Goal: Transaction & Acquisition: Purchase product/service

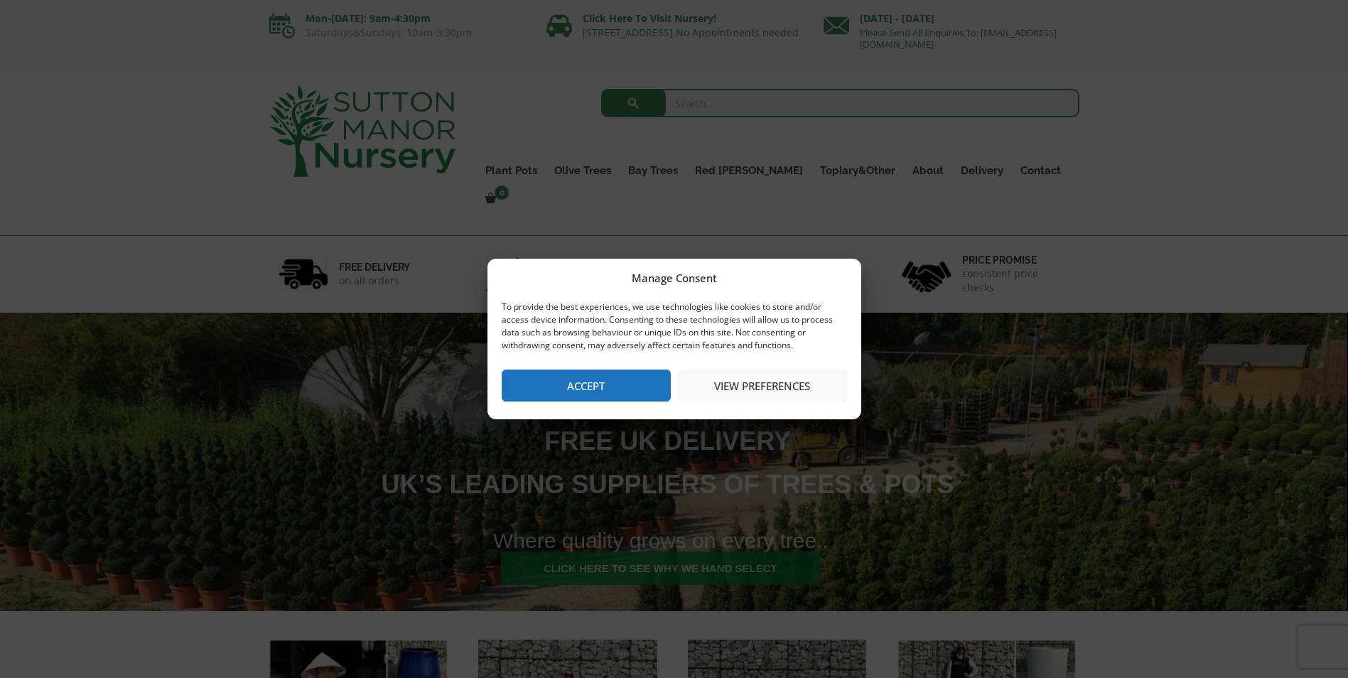
click at [565, 377] on button "Accept" at bounding box center [586, 386] width 169 height 32
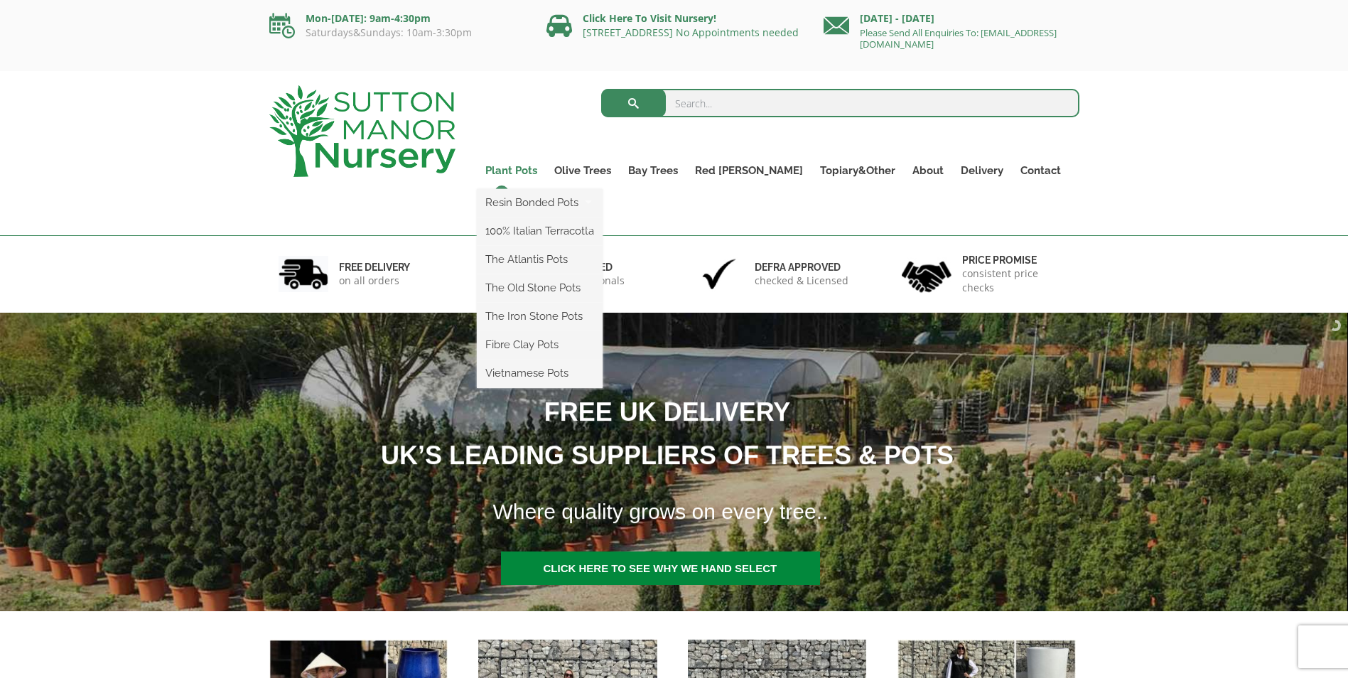
click at [536, 171] on link "Plant Pots" at bounding box center [511, 171] width 69 height 20
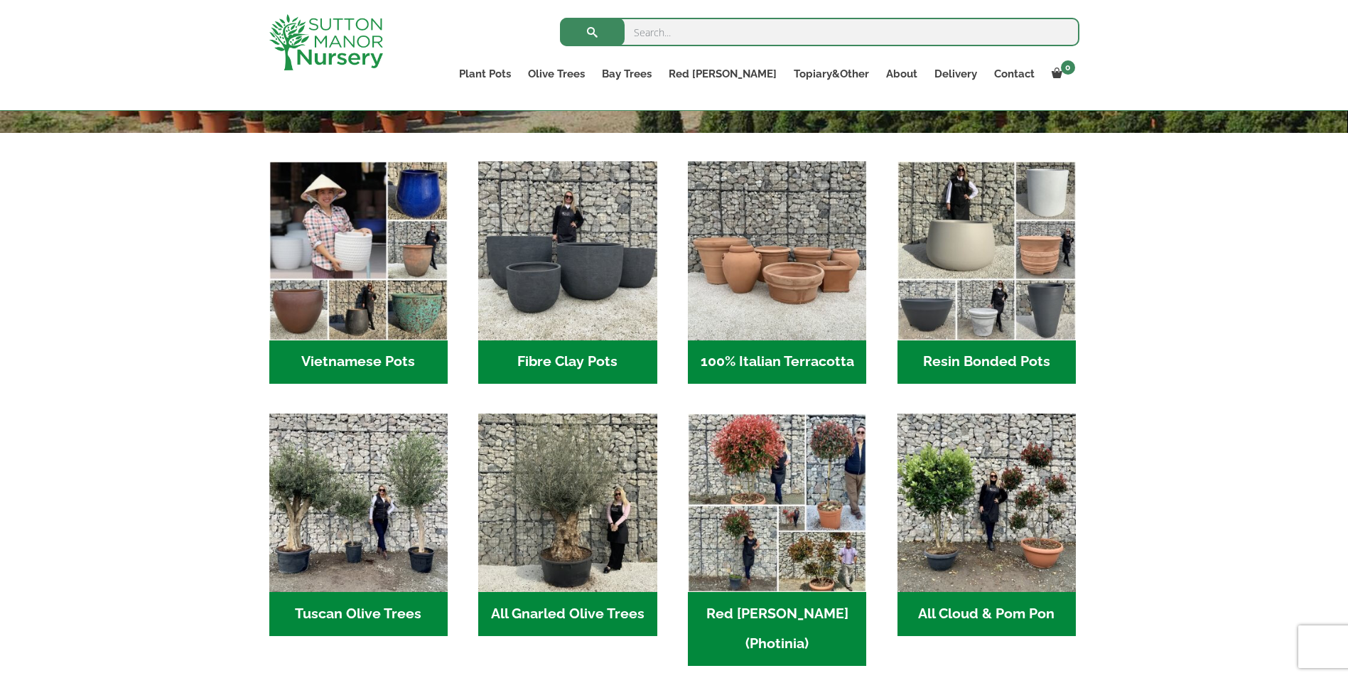
scroll to position [426, 0]
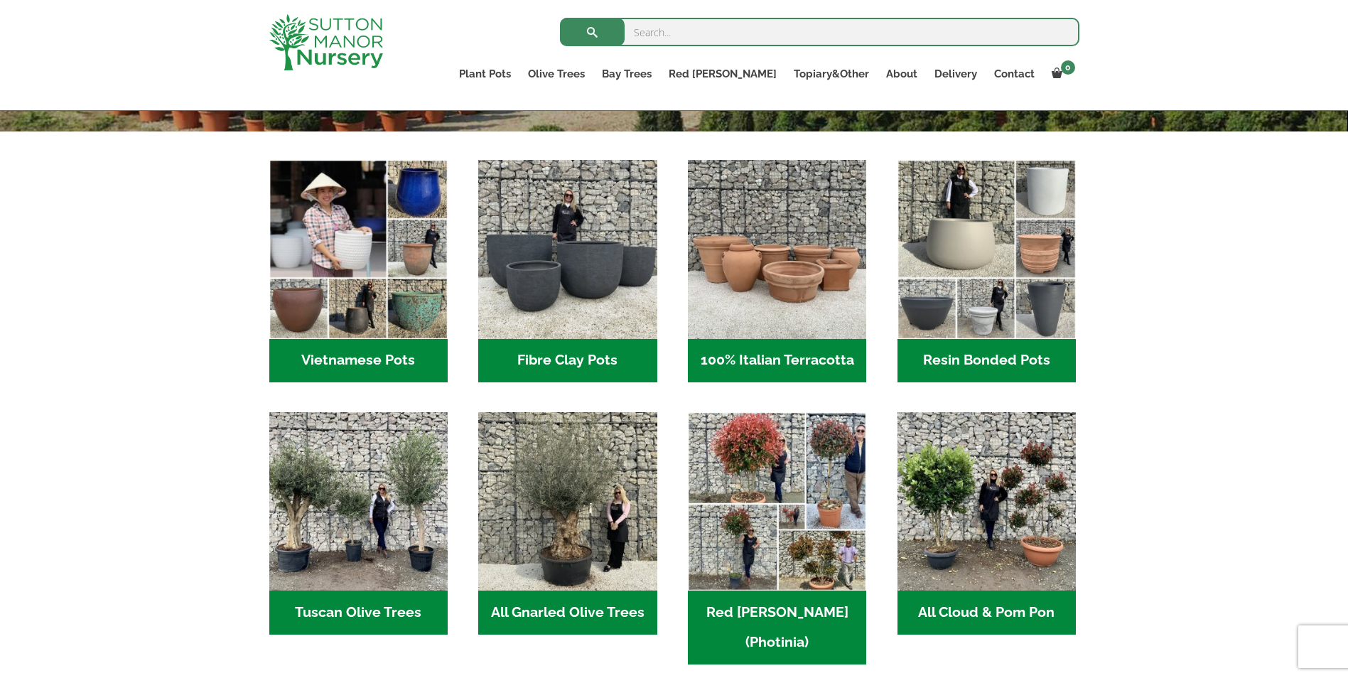
click at [963, 358] on h2 "Resin Bonded Pots (212)" at bounding box center [987, 361] width 178 height 44
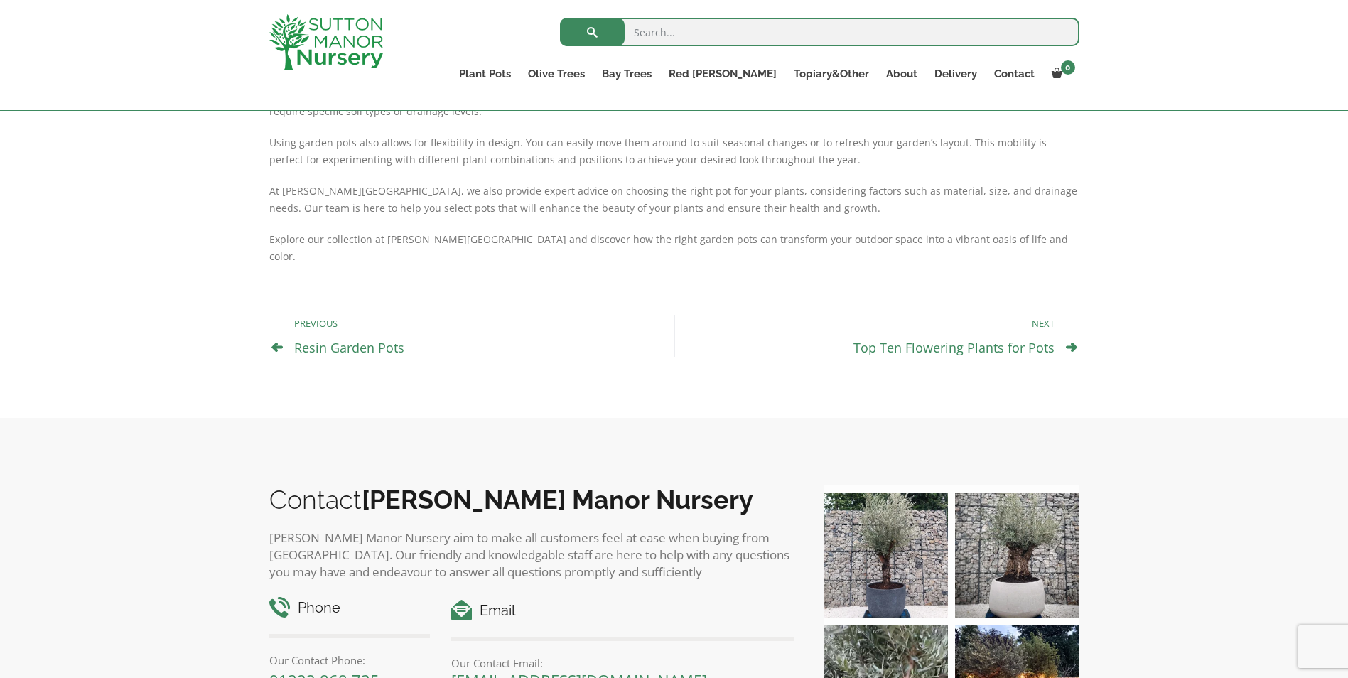
scroll to position [782, 0]
click at [347, 338] on link "Resin Garden Pots" at bounding box center [349, 346] width 110 height 17
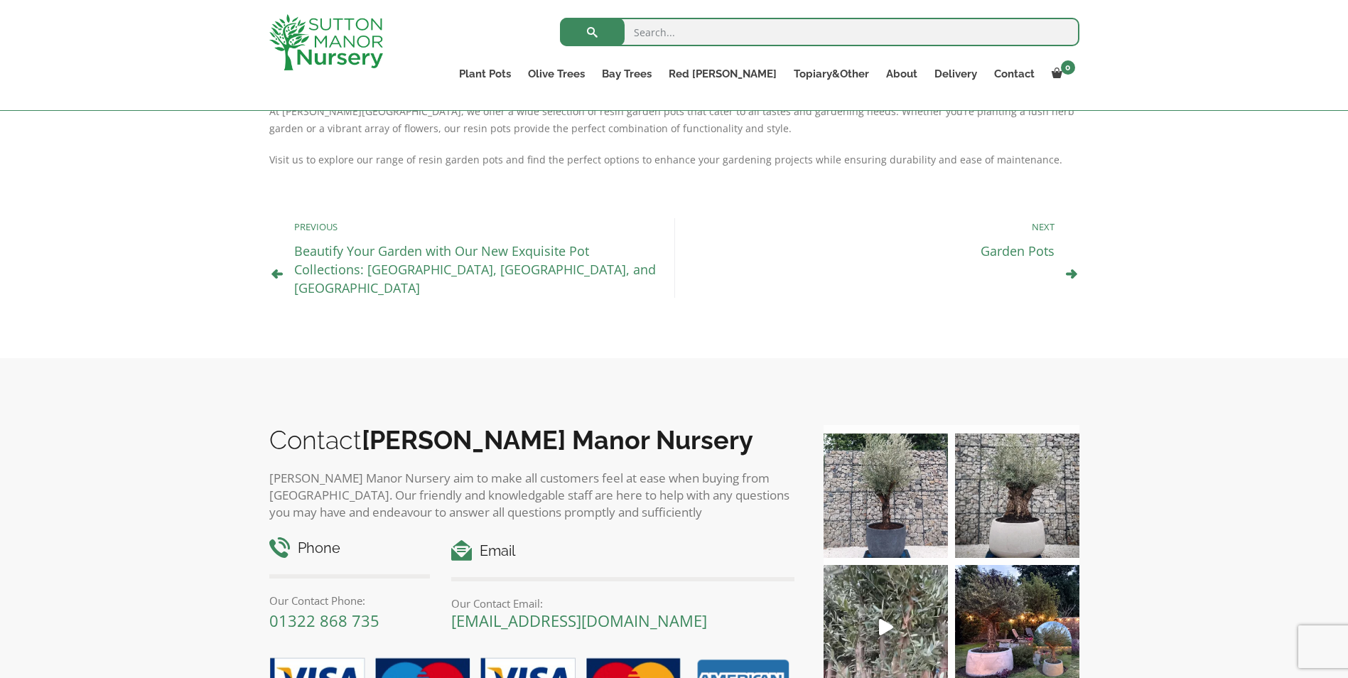
scroll to position [782, 0]
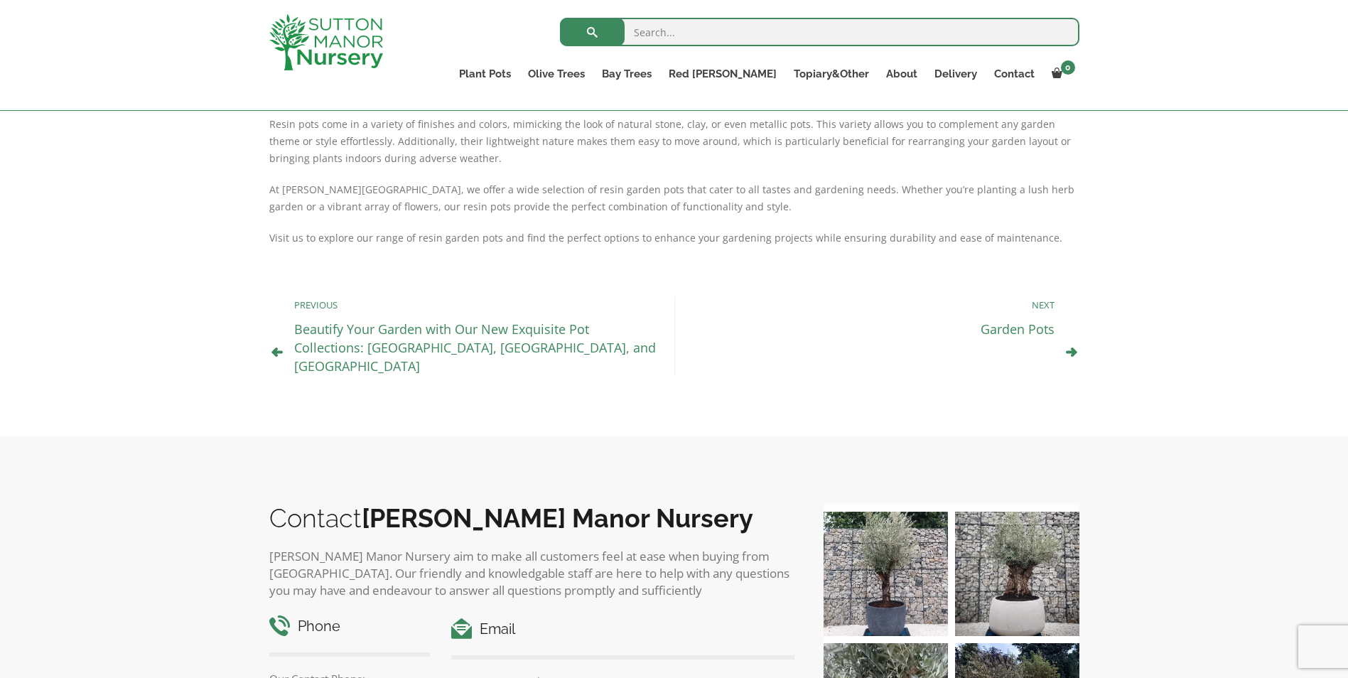
click at [1021, 325] on link "Garden Pots" at bounding box center [1018, 329] width 74 height 17
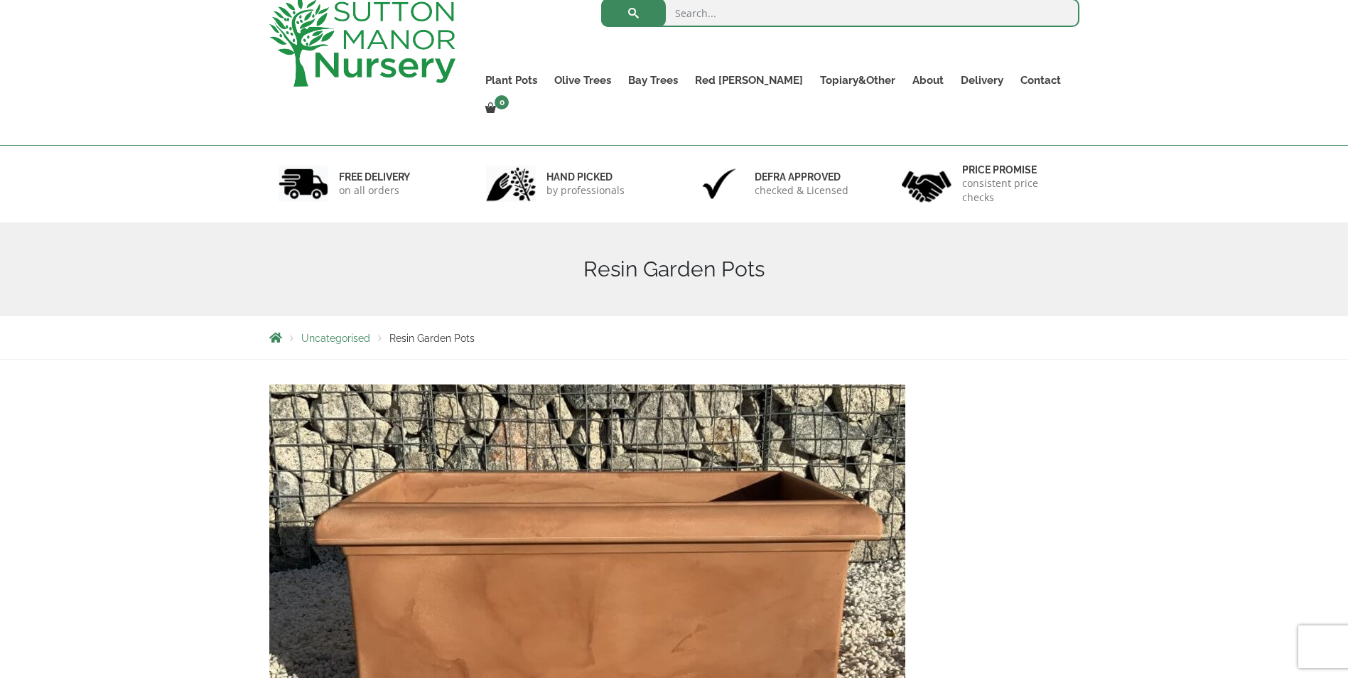
scroll to position [0, 0]
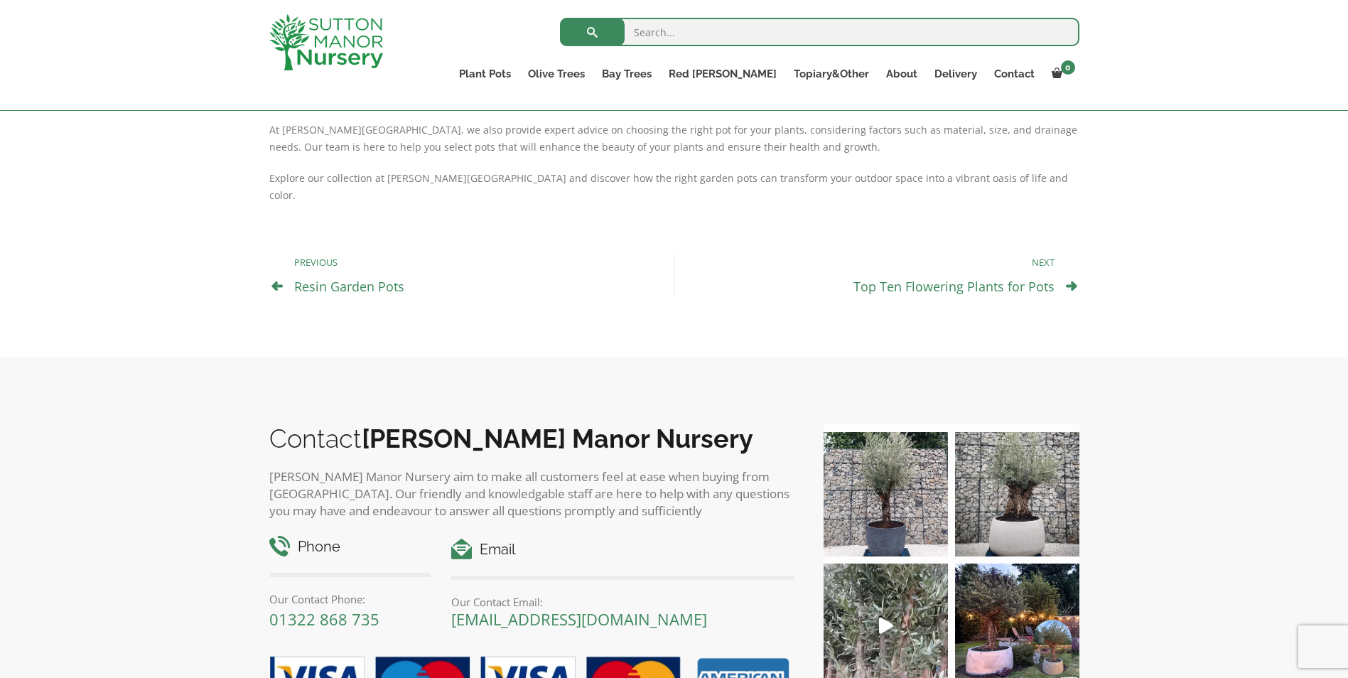
scroll to position [924, 0]
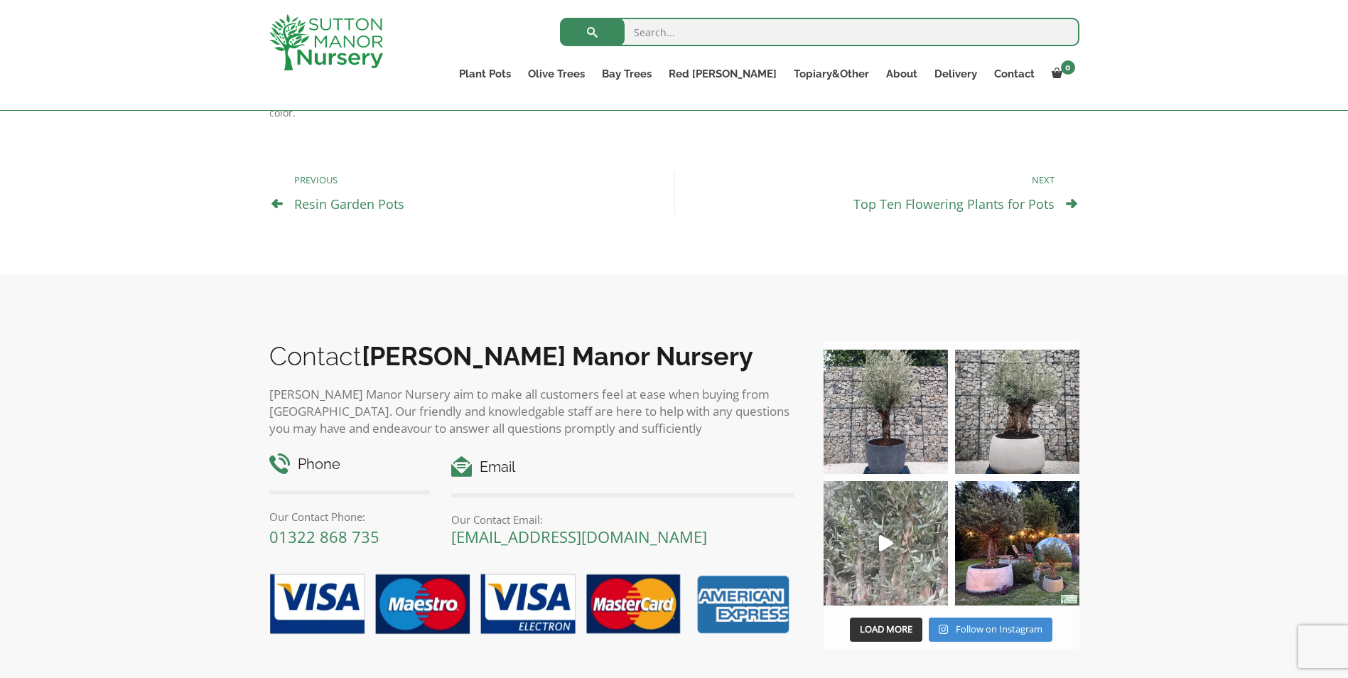
click at [883, 535] on icon "Play" at bounding box center [886, 543] width 14 height 16
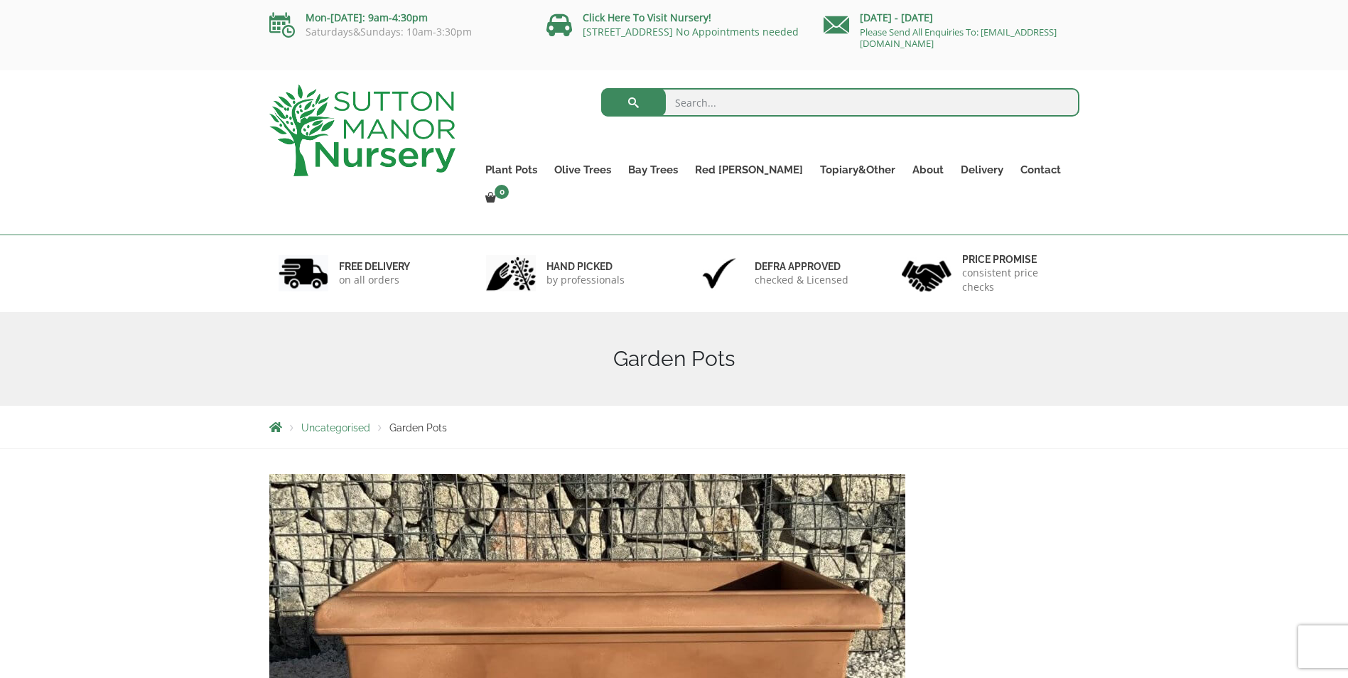
scroll to position [0, 0]
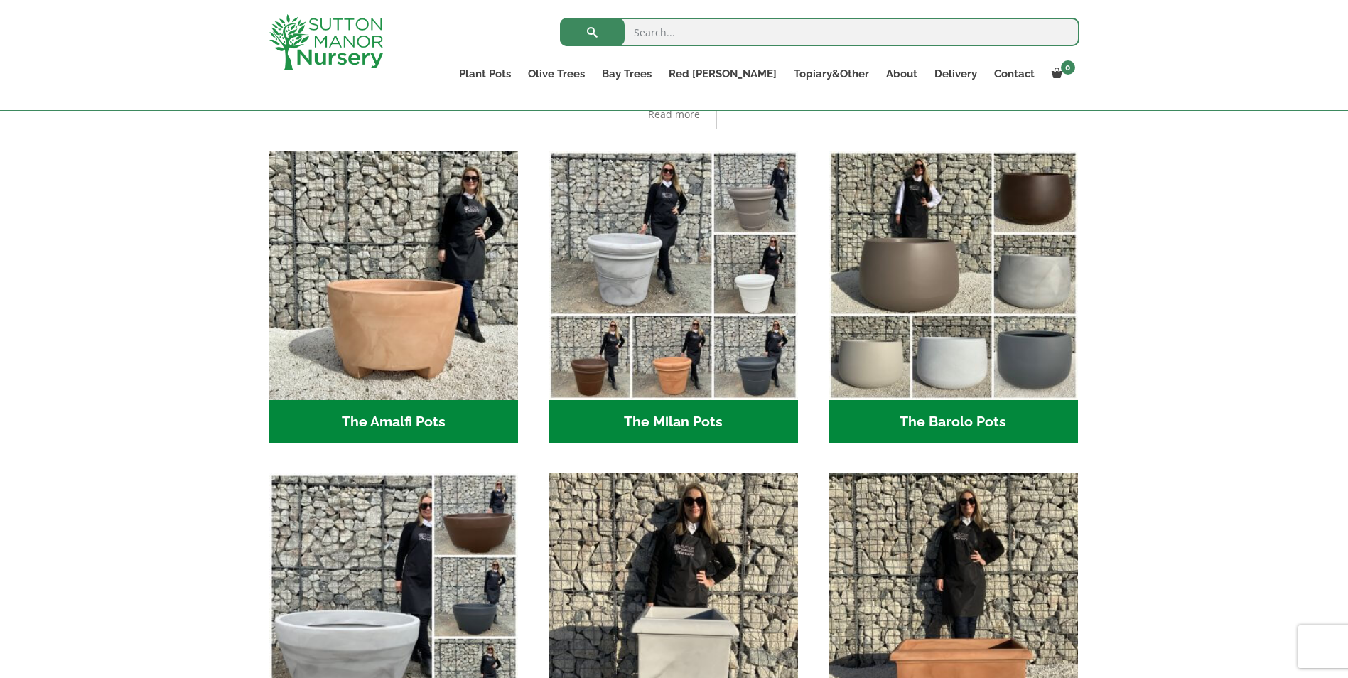
scroll to position [355, 0]
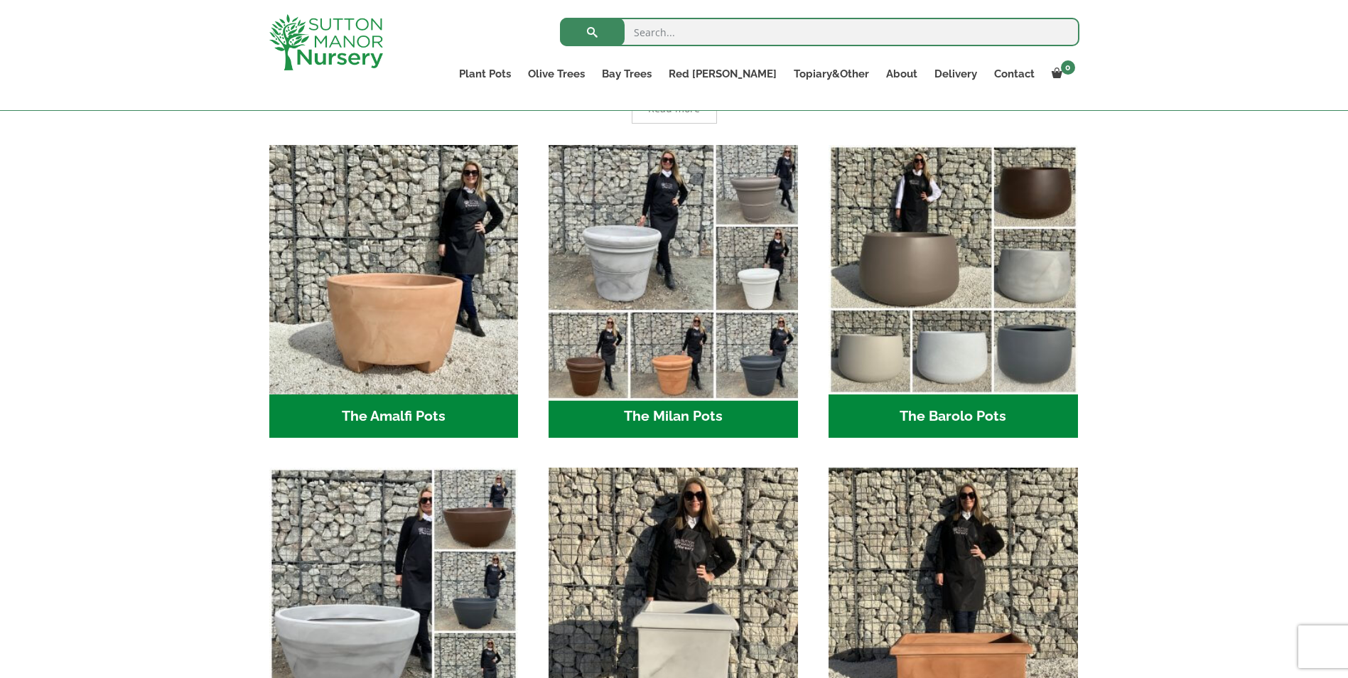
click at [758, 375] on img "Visit product category The Milan Pots" at bounding box center [674, 270] width 262 height 262
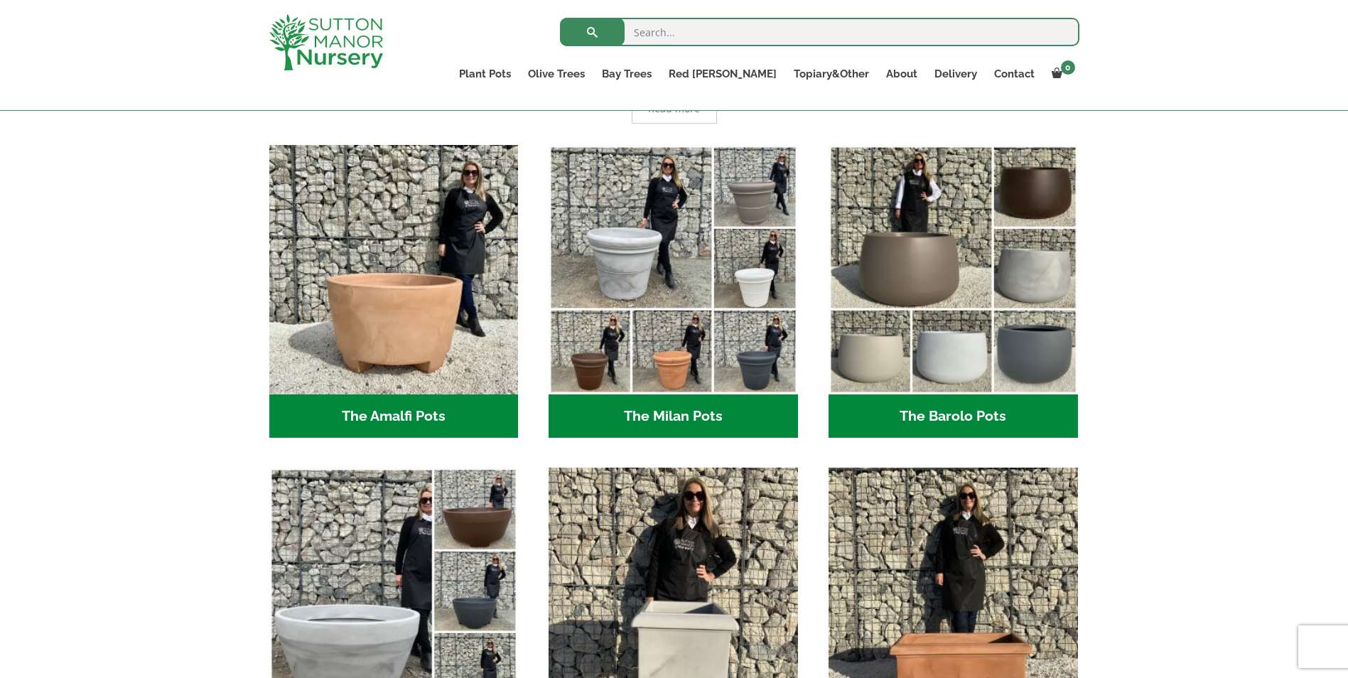
click at [904, 423] on h2 "The Barolo Pots (36)" at bounding box center [953, 416] width 249 height 44
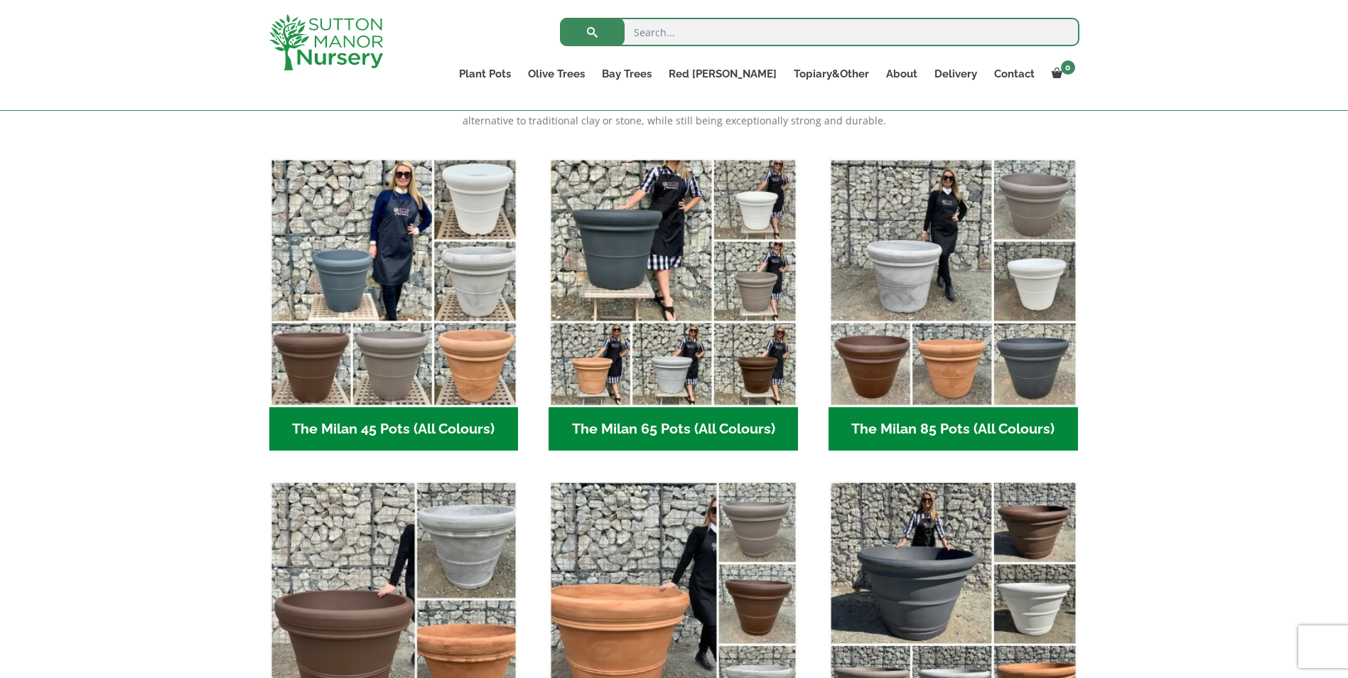
scroll to position [142, 0]
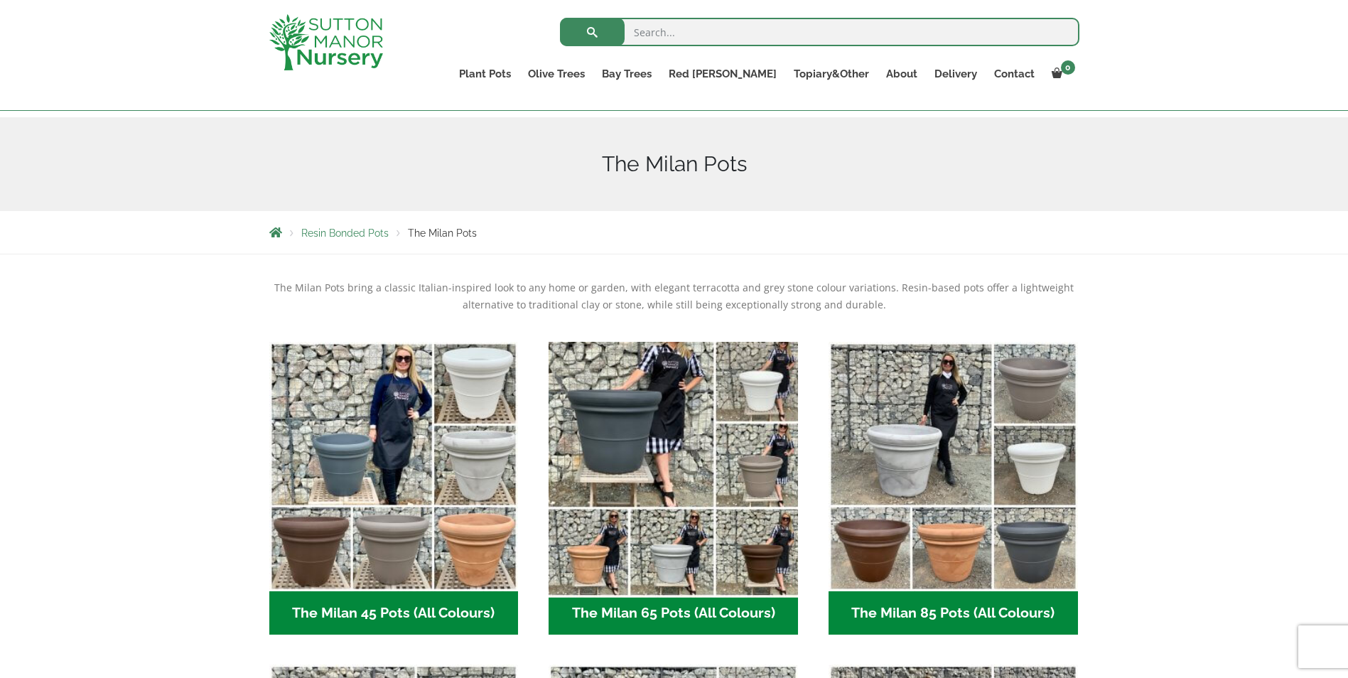
click at [629, 434] on img "Visit product category The Milan 65 Pots (All Colours)" at bounding box center [674, 466] width 262 height 262
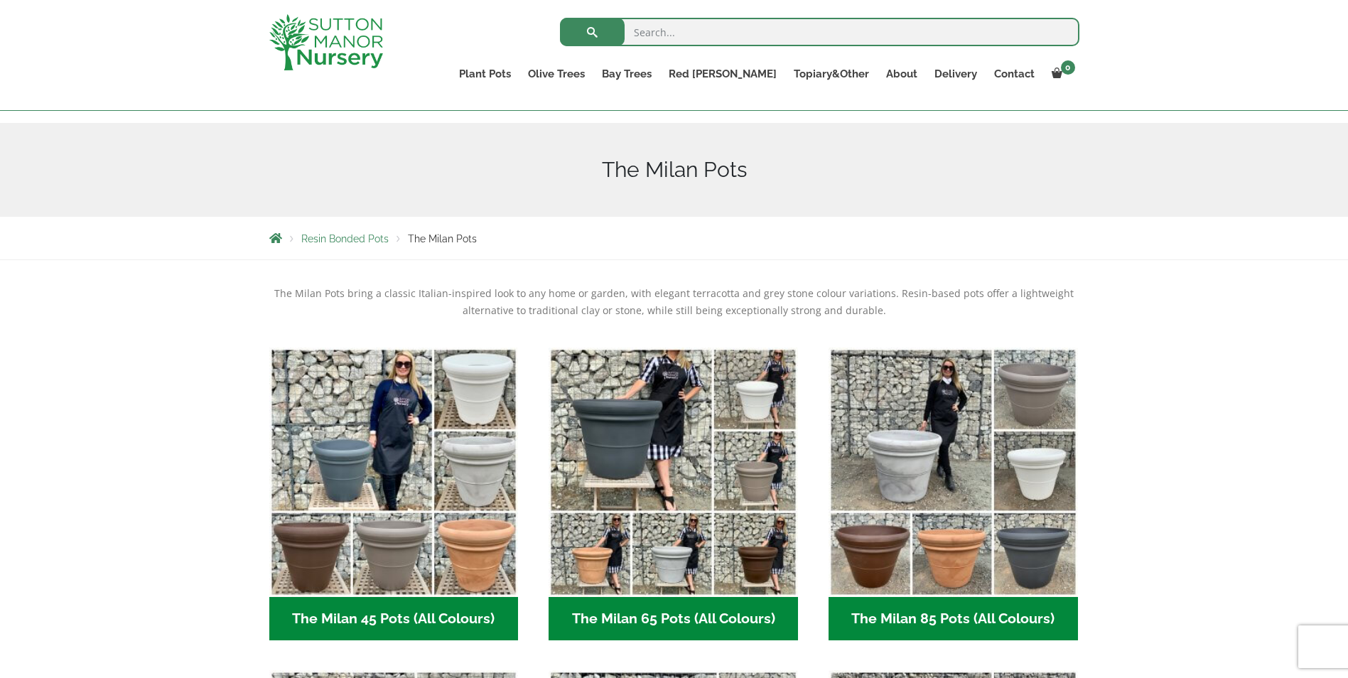
scroll to position [0, 0]
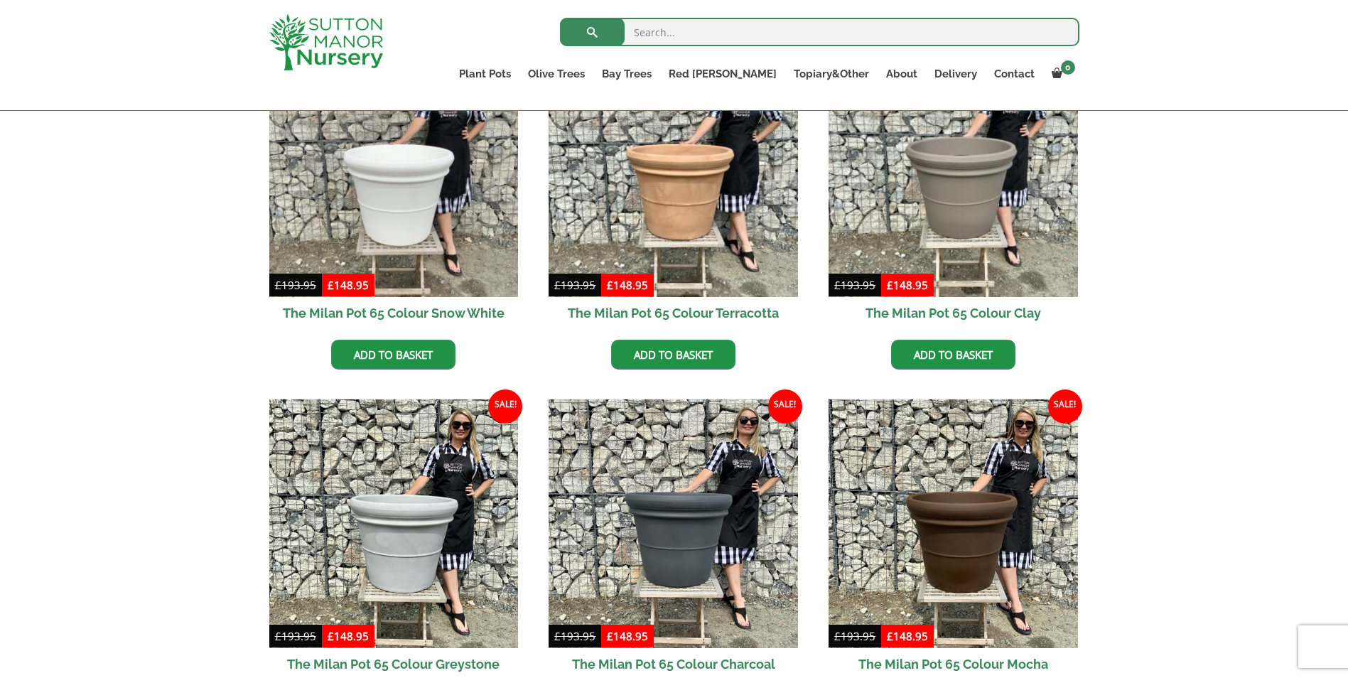
scroll to position [497, 0]
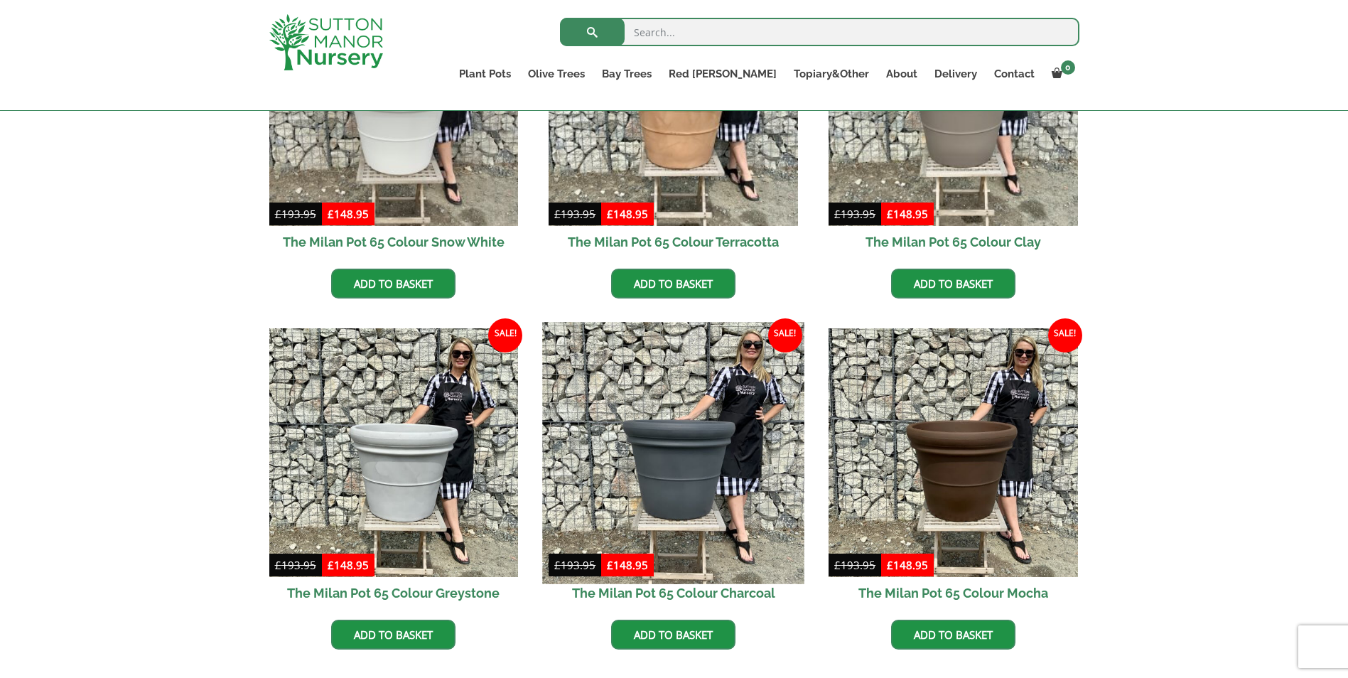
drag, startPoint x: 674, startPoint y: 456, endPoint x: 625, endPoint y: 456, distance: 49.0
click at [625, 456] on img at bounding box center [674, 453] width 262 height 262
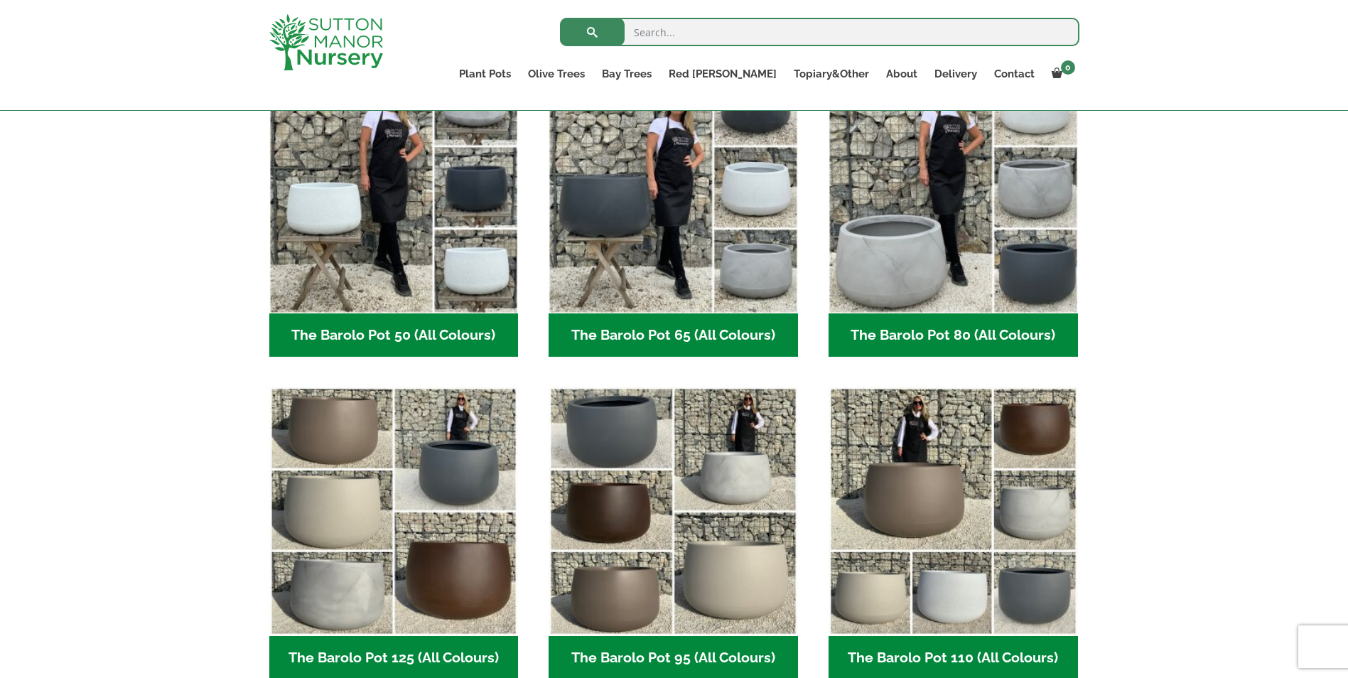
scroll to position [426, 0]
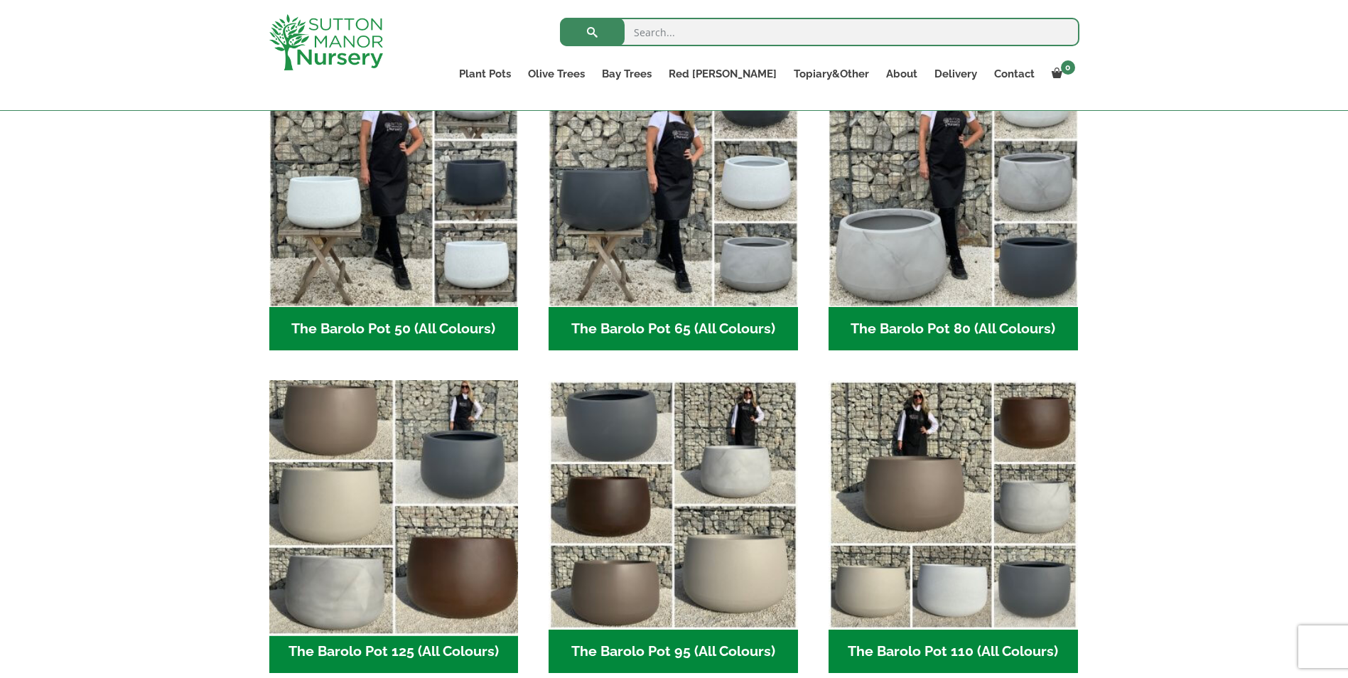
click at [459, 466] on img "Visit product category The Barolo Pot 125 (All Colours)" at bounding box center [394, 506] width 262 height 262
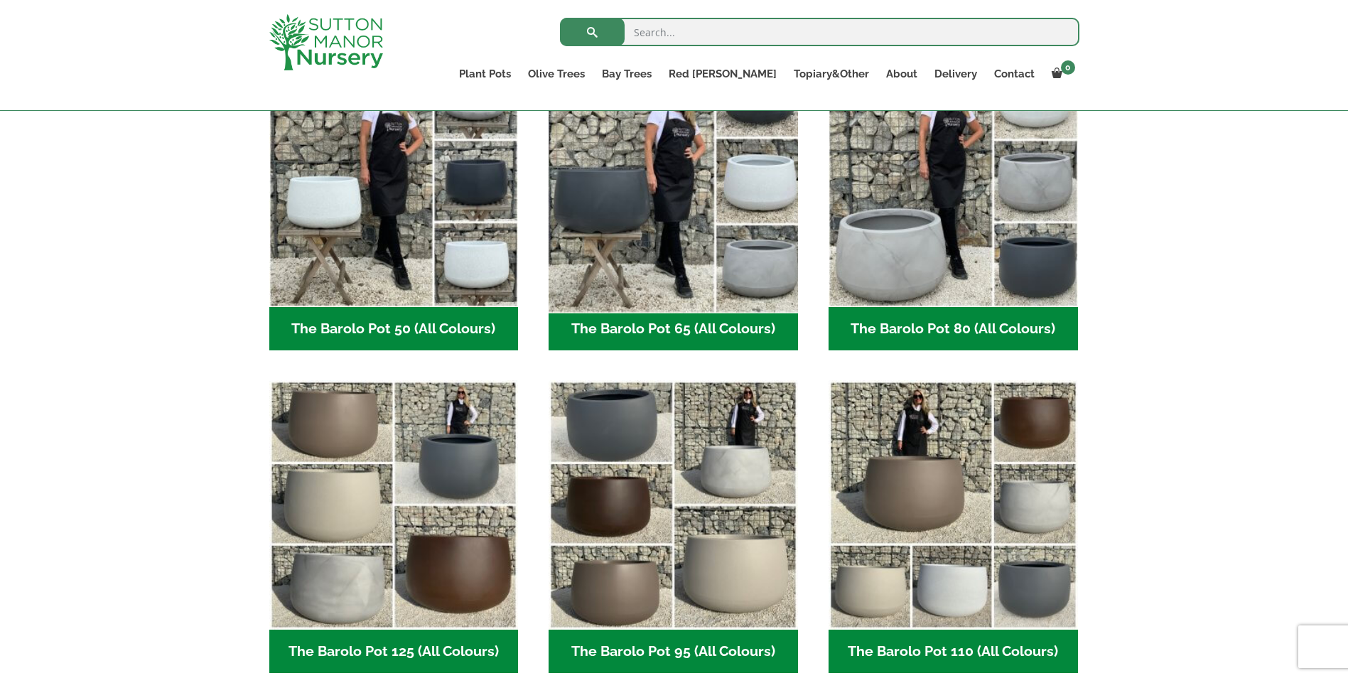
click at [608, 208] on img "Visit product category The Barolo Pot 65 (All Colours)" at bounding box center [674, 182] width 262 height 262
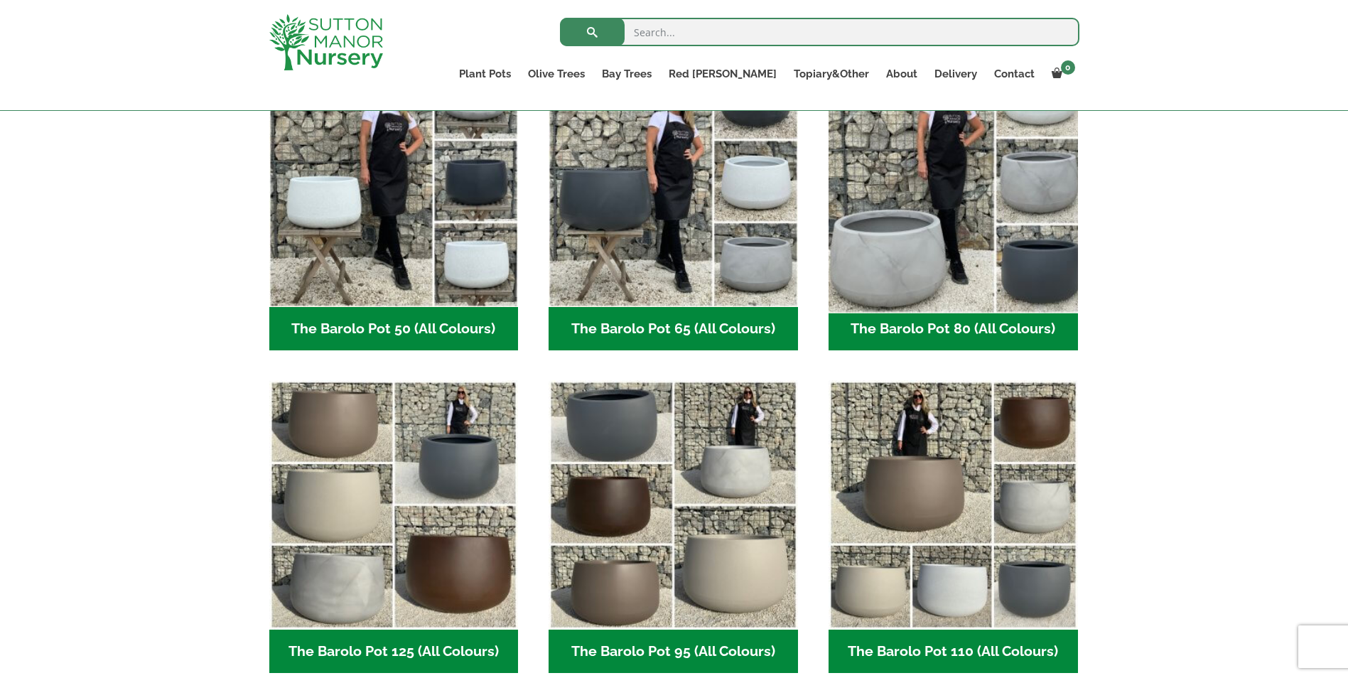
click at [888, 269] on img "Visit product category The Barolo Pot 80 (All Colours)" at bounding box center [953, 182] width 262 height 262
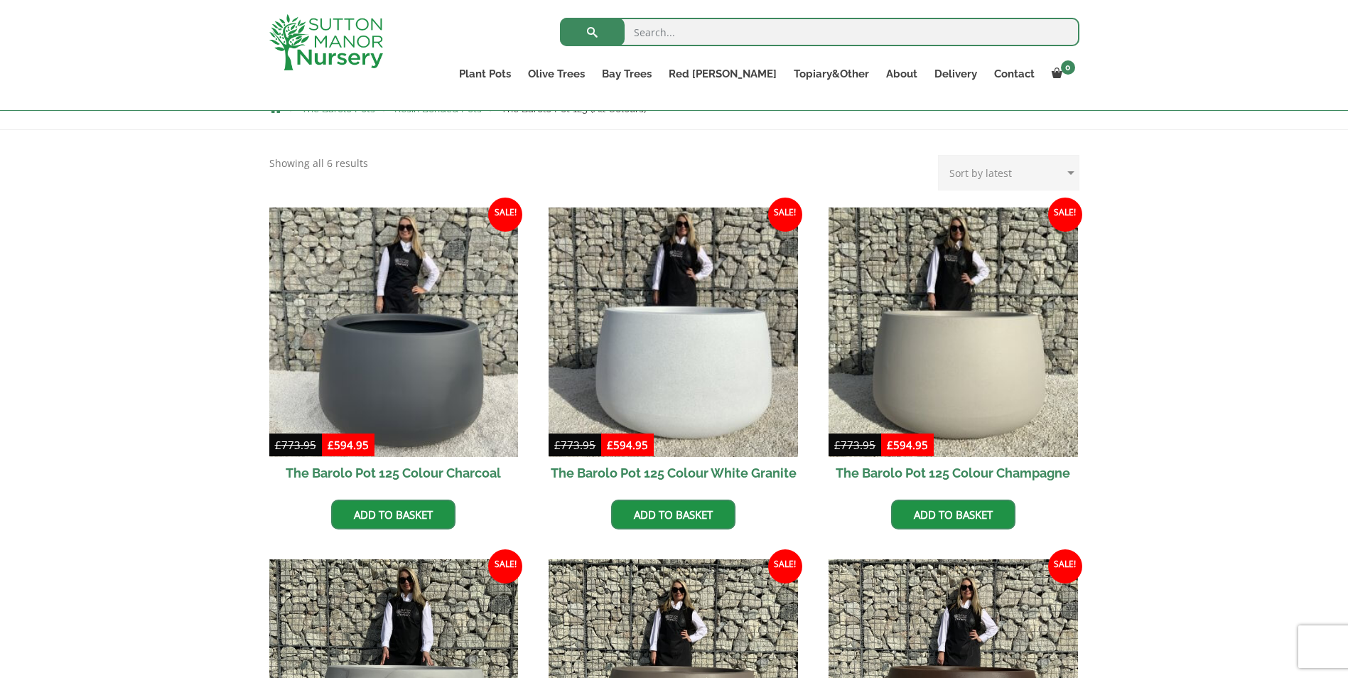
scroll to position [355, 0]
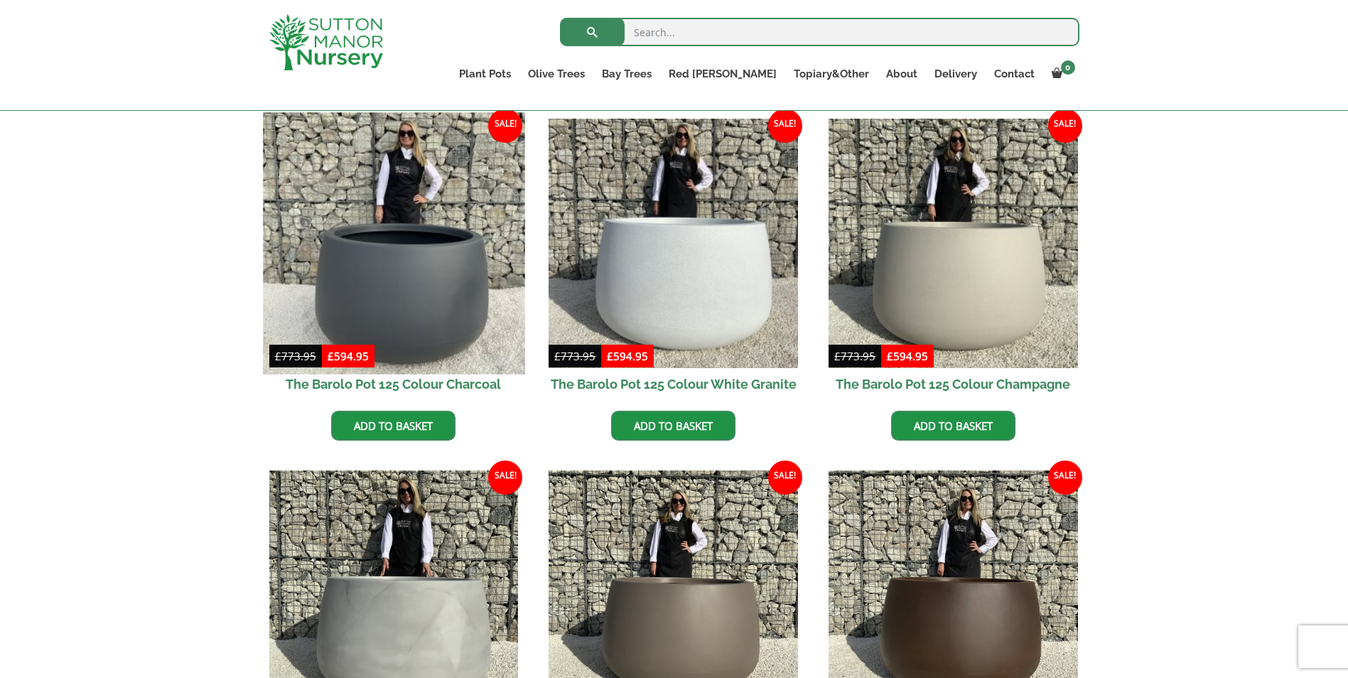
click at [417, 314] on img at bounding box center [394, 243] width 262 height 262
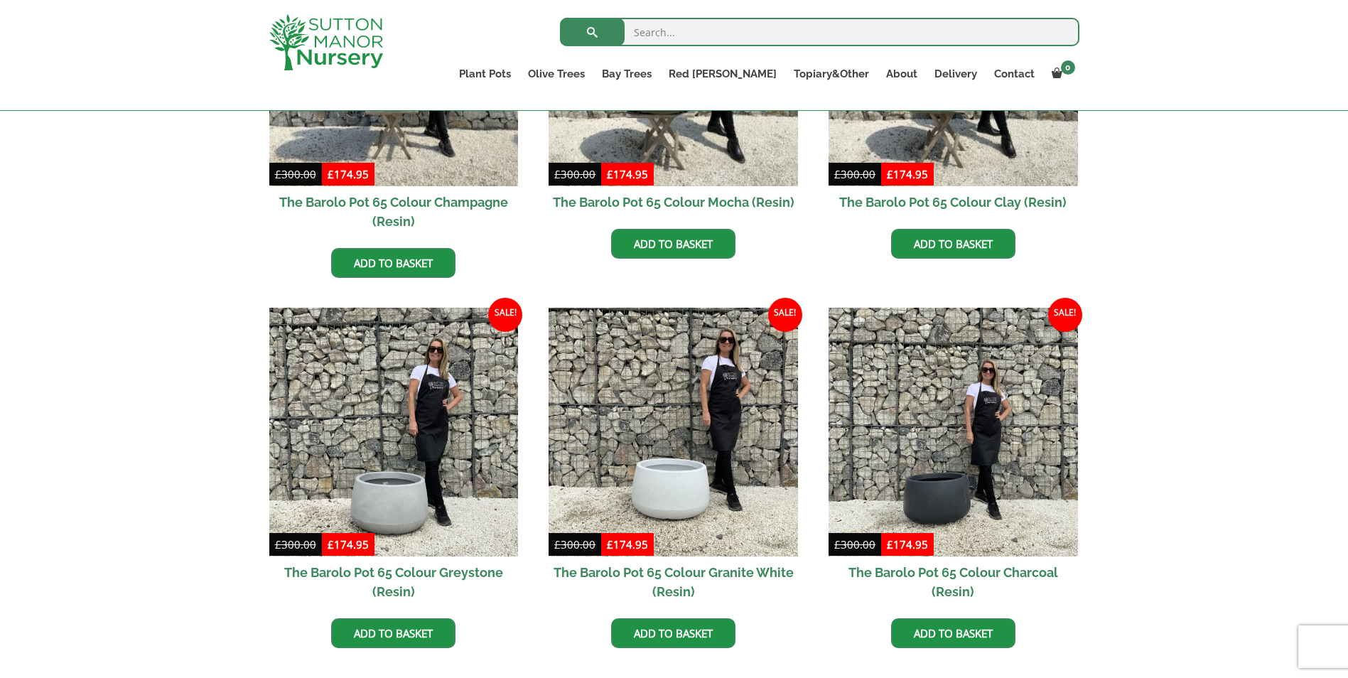
scroll to position [569, 0]
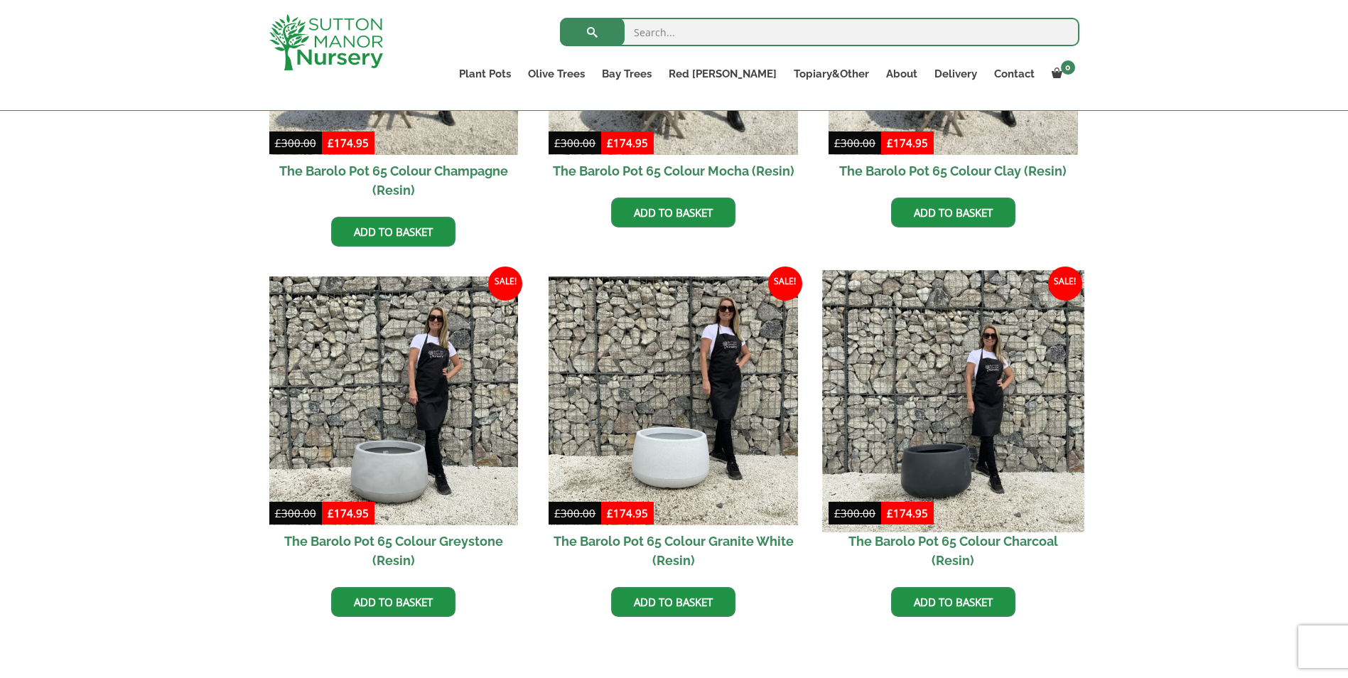
click at [939, 470] on img at bounding box center [953, 401] width 262 height 262
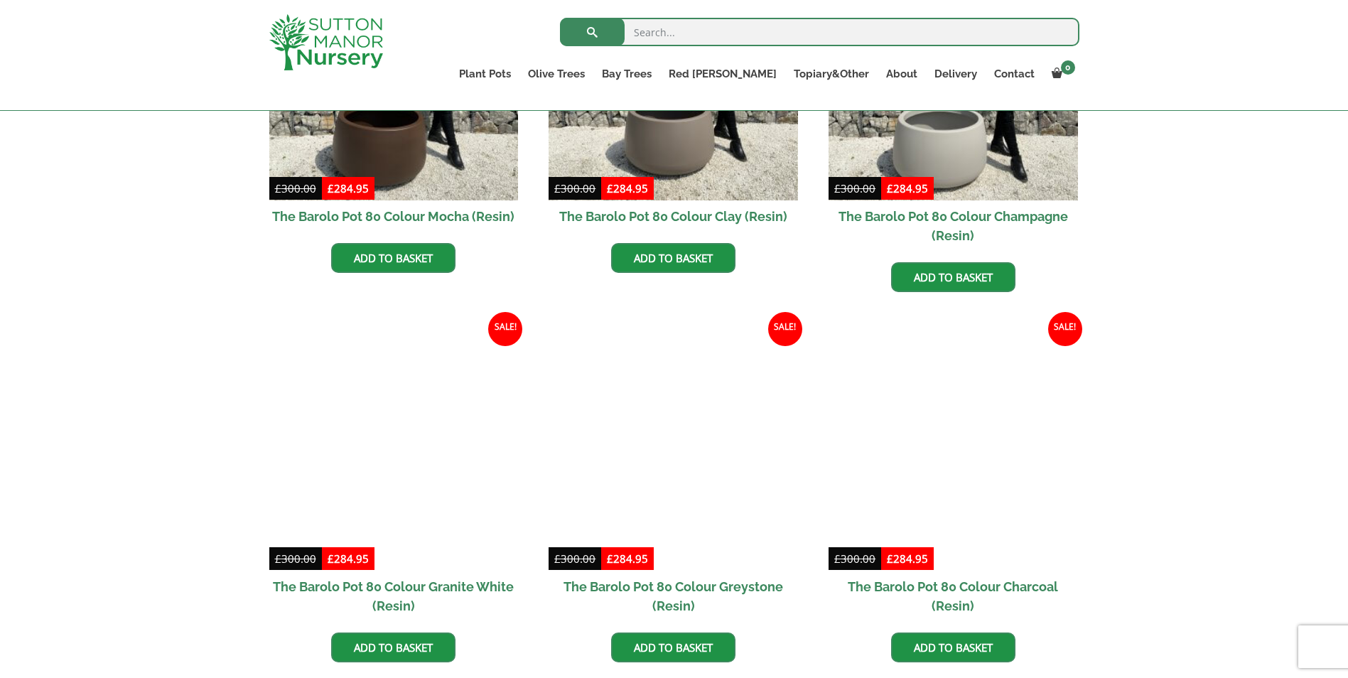
scroll to position [569, 0]
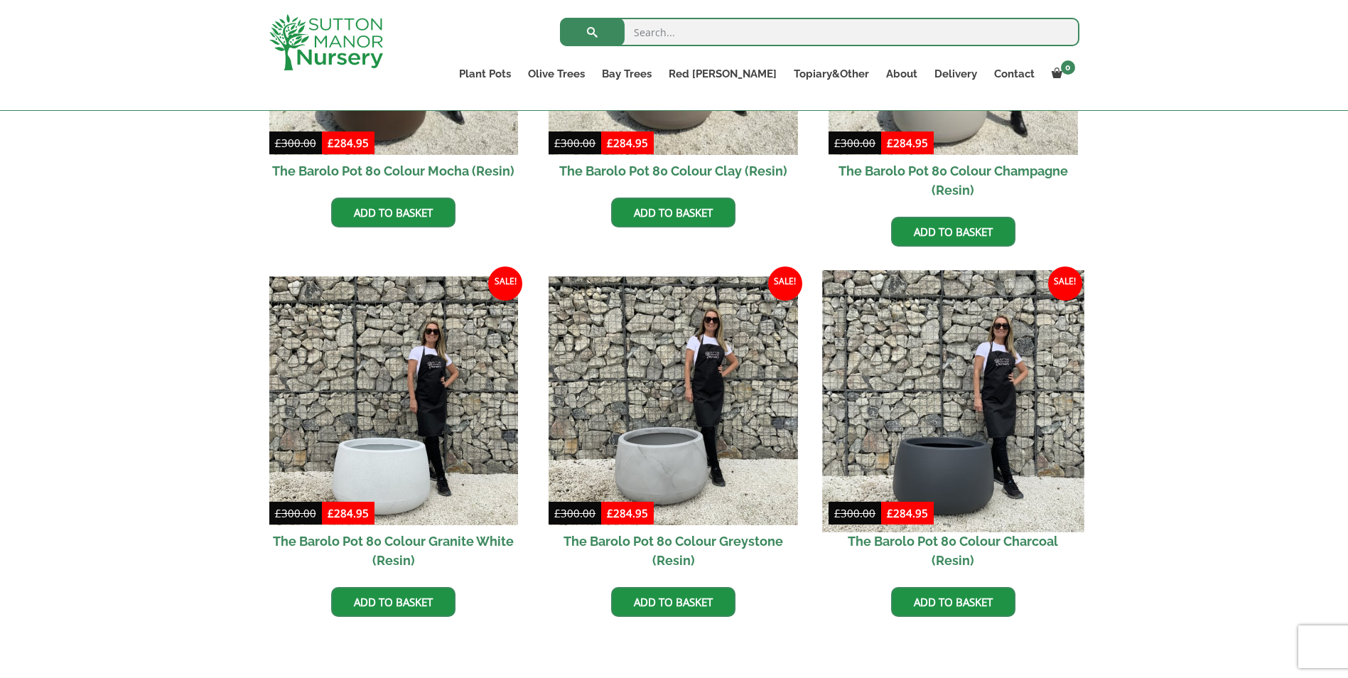
click at [941, 488] on img at bounding box center [953, 401] width 262 height 262
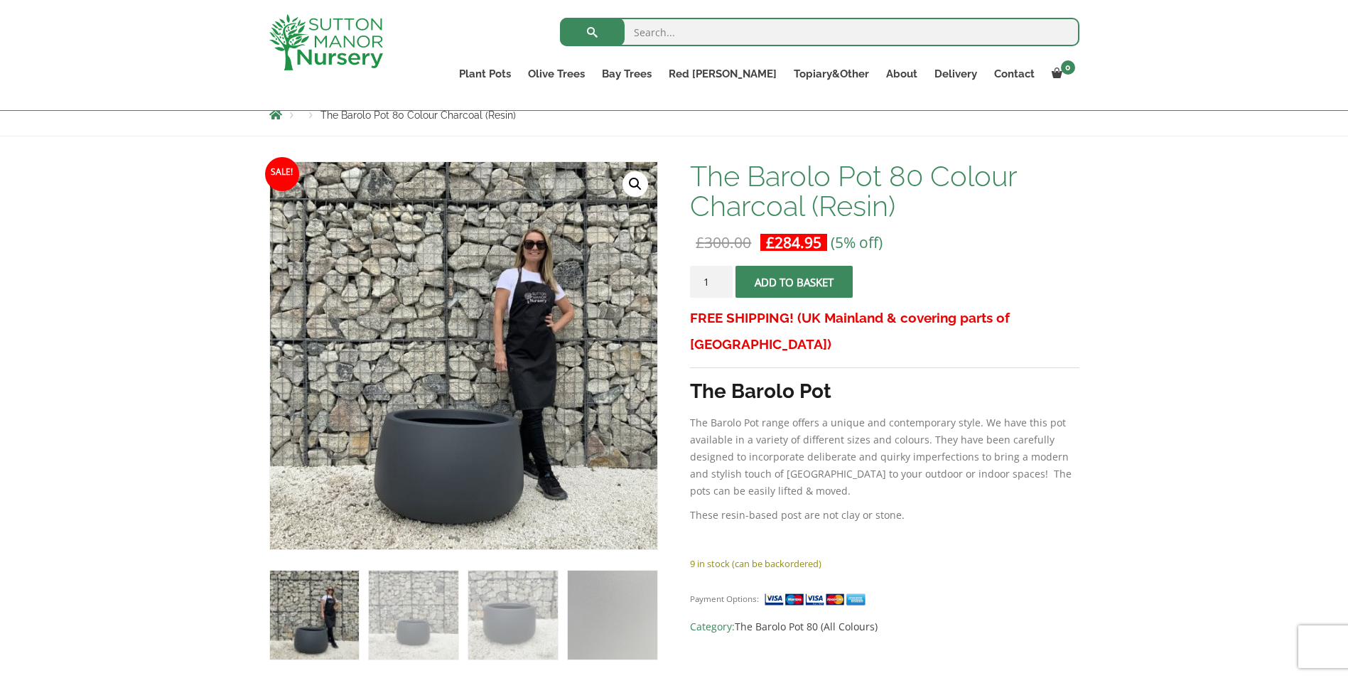
scroll to position [142, 0]
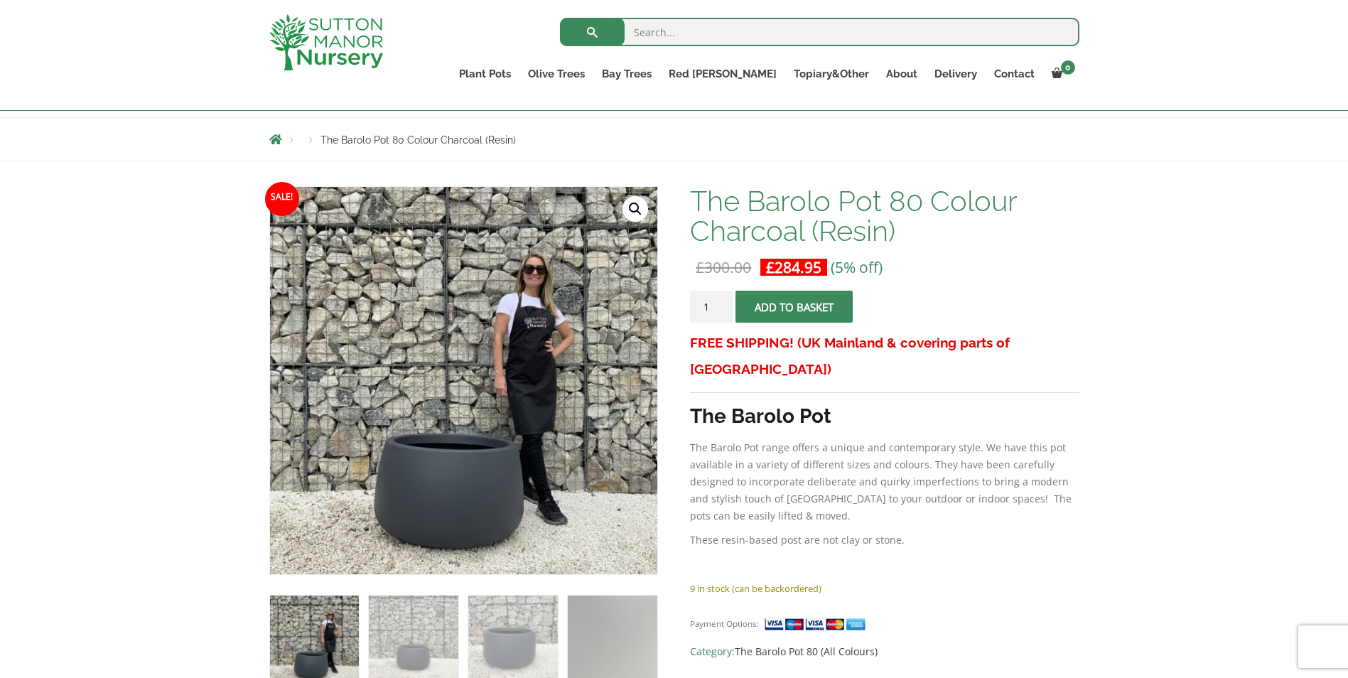
drag, startPoint x: 723, startPoint y: 531, endPoint x: 719, endPoint y: 524, distance: 7.7
click at [721, 556] on p at bounding box center [884, 564] width 389 height 17
